Goal: Transaction & Acquisition: Purchase product/service

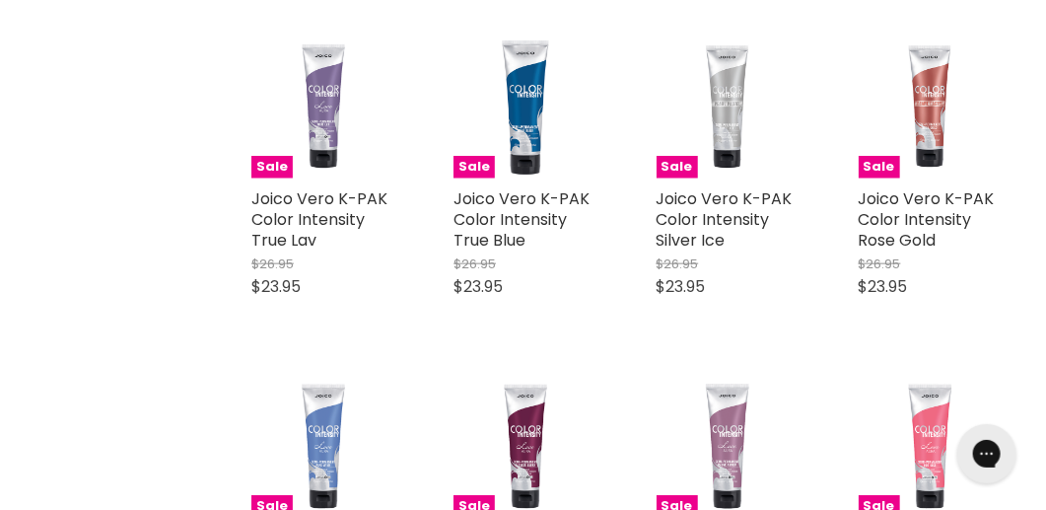
scroll to position [3054, 0]
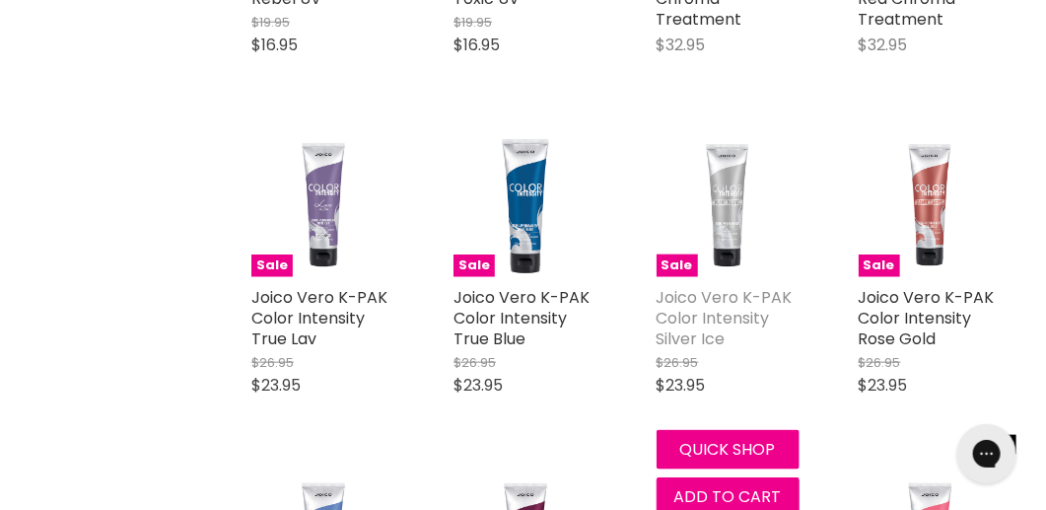
click at [726, 318] on link "Joico Vero K-PAK Color Intensity Silver Ice" at bounding box center [725, 318] width 136 height 64
